Goal: Task Accomplishment & Management: Use online tool/utility

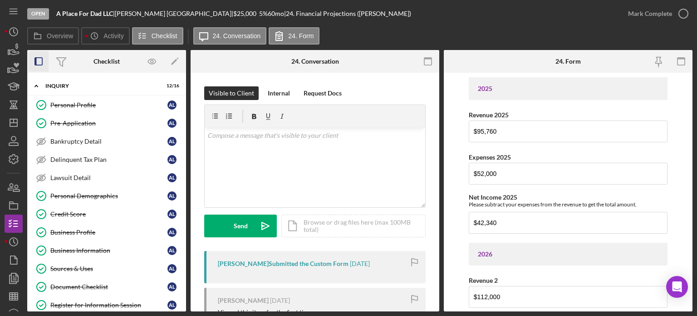
scroll to position [590, 0]
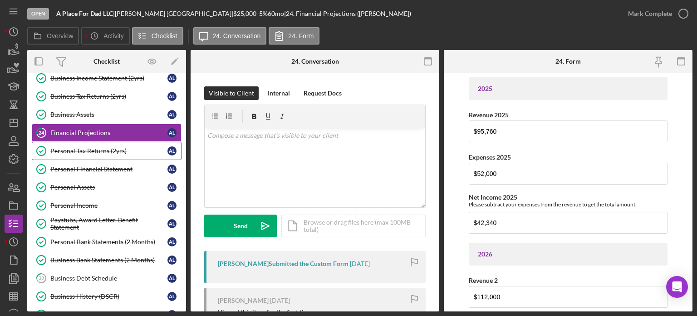
scroll to position [188, 0]
